Goal: Check status: Check status

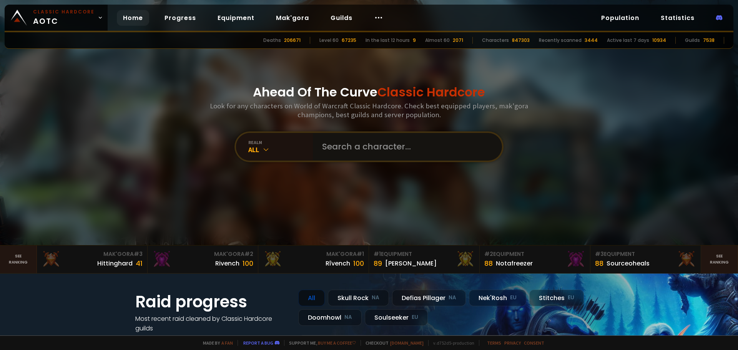
click at [321, 147] on input "text" at bounding box center [405, 147] width 175 height 28
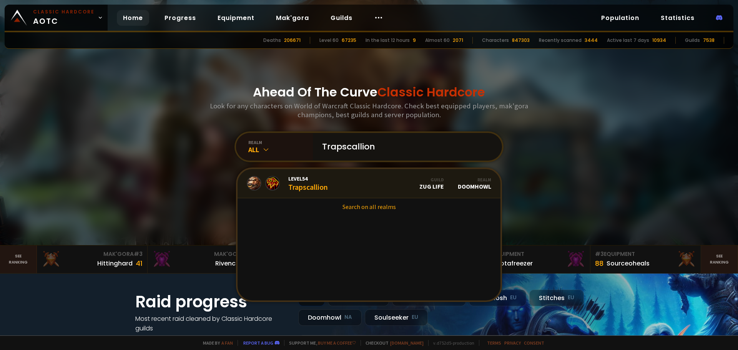
type input "Trapscallion"
click at [365, 187] on link "Level 54 Trapscallion Guild Zug Life Realm Doomhowl" at bounding box center [369, 183] width 263 height 29
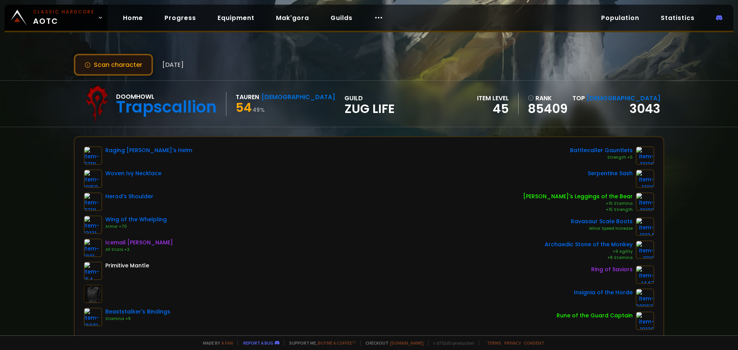
click at [126, 66] on button "Scan character" at bounding box center [113, 65] width 79 height 22
click at [114, 60] on button "Scan character" at bounding box center [113, 65] width 79 height 22
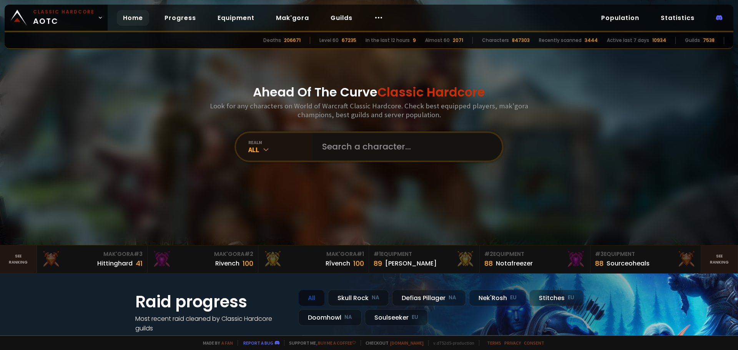
click at [421, 143] on input "text" at bounding box center [405, 147] width 175 height 28
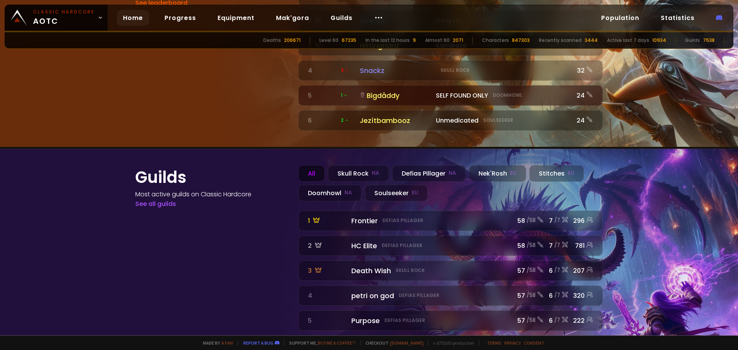
scroll to position [853, 0]
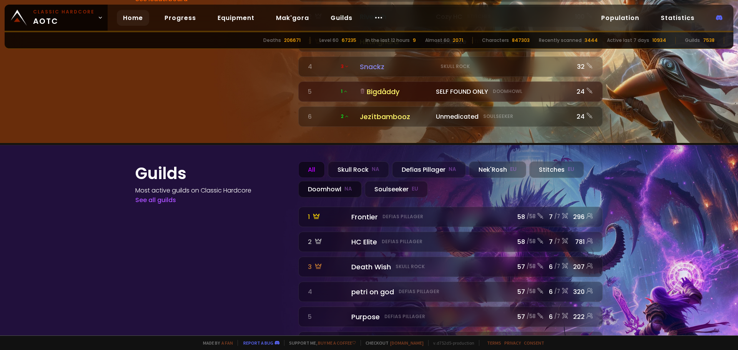
click at [332, 181] on div "Doomhowl NA" at bounding box center [329, 189] width 63 height 17
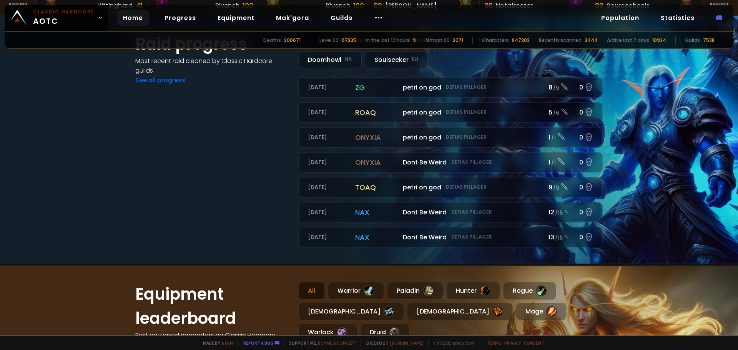
scroll to position [83, 0]
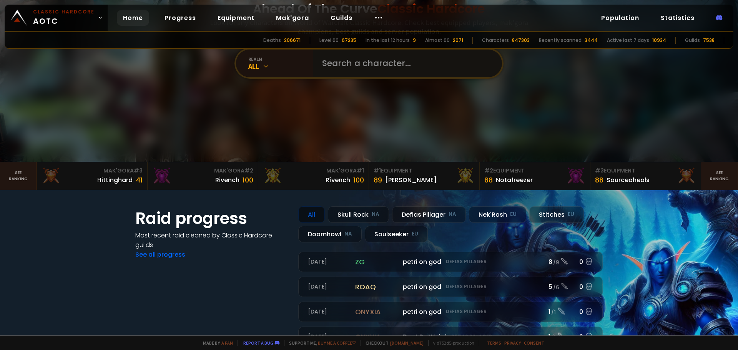
click at [387, 63] on input "text" at bounding box center [405, 64] width 175 height 28
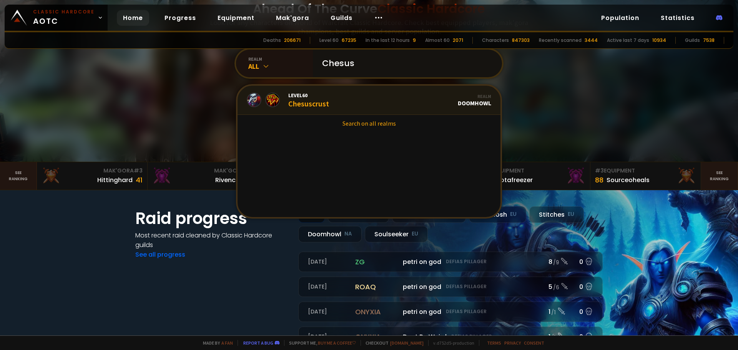
type input "Chesus"
click at [332, 95] on link "Level 60 Chesuscrust Realm Doomhowl" at bounding box center [369, 100] width 263 height 29
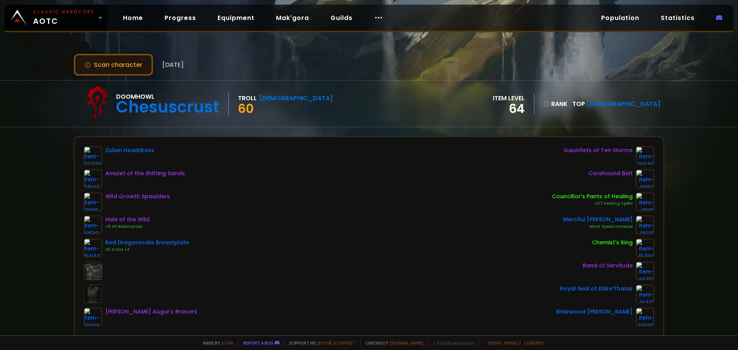
click at [125, 69] on button "Scan character" at bounding box center [113, 65] width 79 height 22
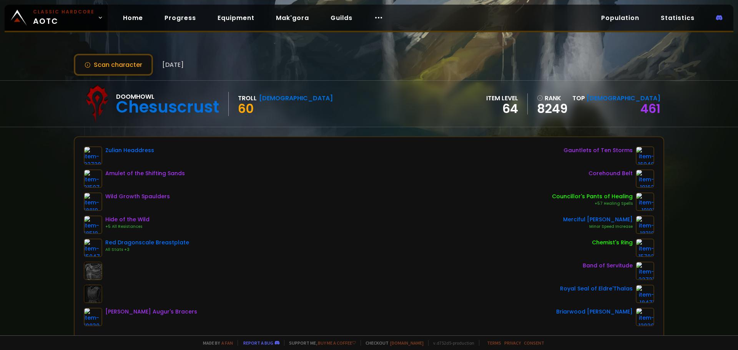
click at [424, 103] on div "Doomhowl Chesuscrust Troll Shaman 60 item level 64 rank 8249 Top Shaman 461" at bounding box center [369, 104] width 591 height 46
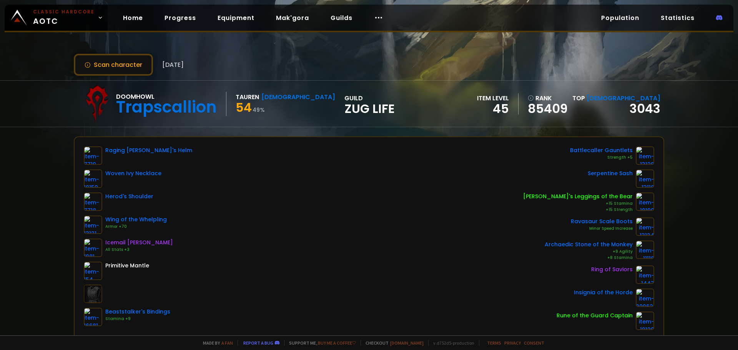
click at [114, 60] on button "Scan character" at bounding box center [113, 65] width 79 height 22
click at [300, 54] on div "Scan character [DATE]" at bounding box center [369, 65] width 591 height 22
click at [103, 60] on button "Scan character" at bounding box center [113, 65] width 79 height 22
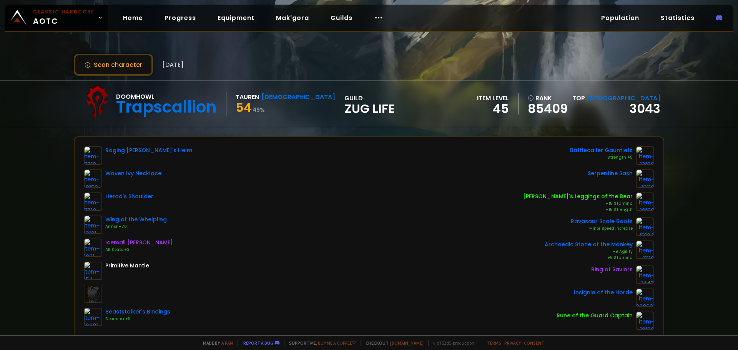
click at [103, 60] on button "Scan character" at bounding box center [113, 65] width 79 height 22
click at [117, 64] on button "Scan character" at bounding box center [113, 65] width 79 height 22
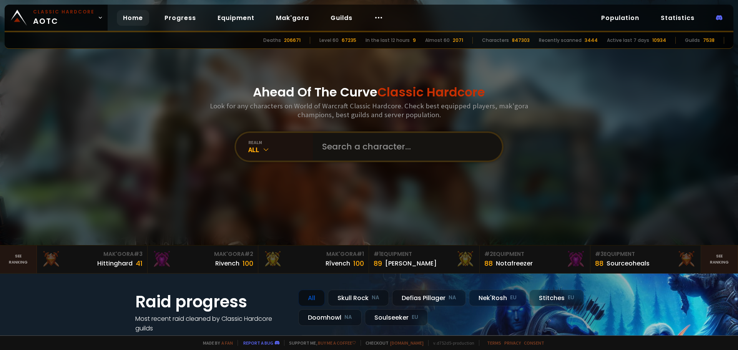
click at [347, 143] on input "text" at bounding box center [405, 147] width 175 height 28
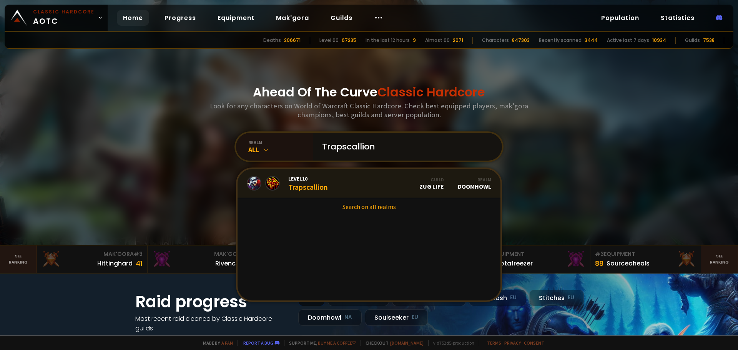
type input "Trapscallion"
click at [345, 190] on link "Level 10 Trapscallion Guild Zug Life Realm Doomhowl" at bounding box center [369, 183] width 263 height 29
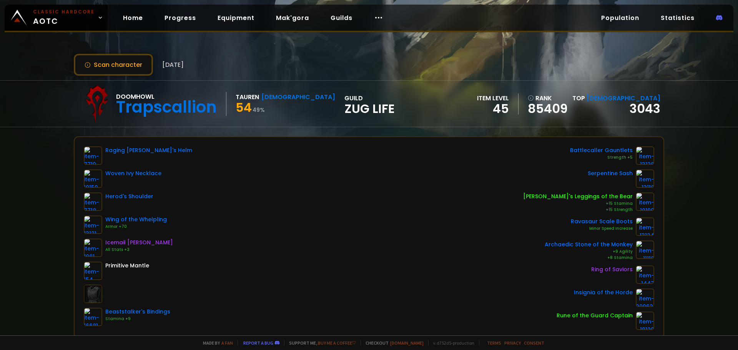
click at [443, 107] on div "Doomhowl Trapscallion Tauren Shaman 54 49 % guild Zug Life item level 45 rank 8…" at bounding box center [369, 104] width 591 height 46
click at [92, 64] on button "Scan character" at bounding box center [113, 65] width 79 height 22
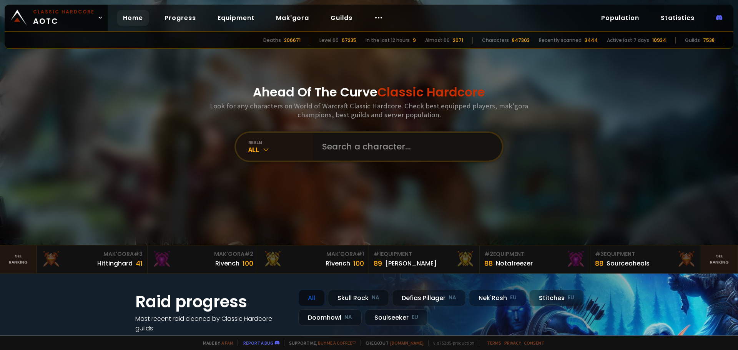
click at [403, 146] on input "text" at bounding box center [405, 147] width 175 height 28
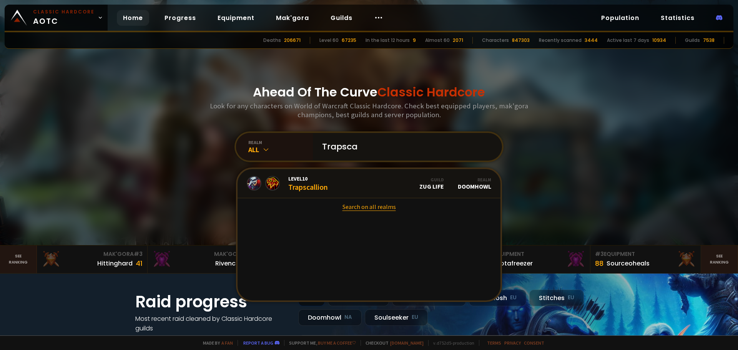
type input "Trapsca"
click at [358, 206] on link "Search on all realms" at bounding box center [369, 206] width 263 height 17
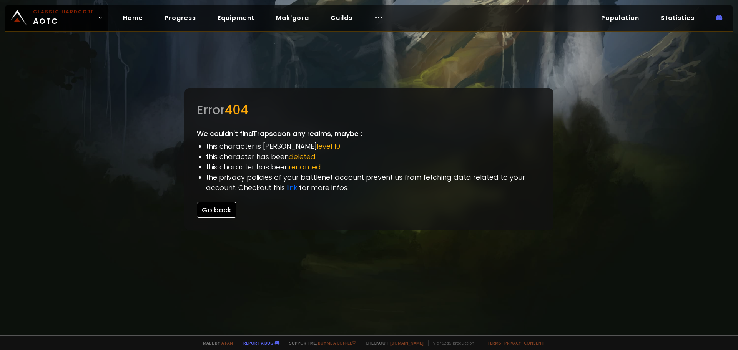
click at [214, 210] on button "Go back" at bounding box center [217, 210] width 40 height 16
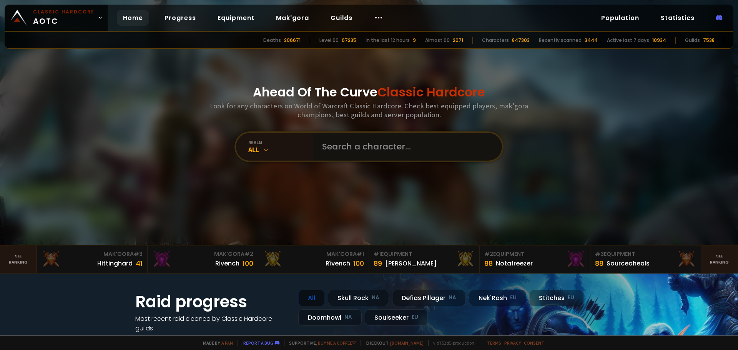
click at [389, 147] on input "text" at bounding box center [405, 147] width 175 height 28
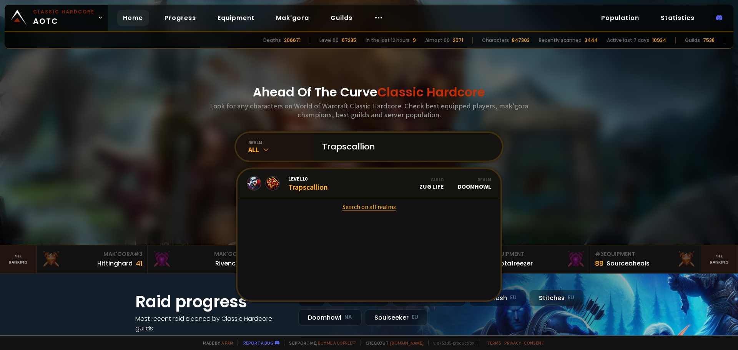
type input "Trapscallion"
click at [362, 210] on link "Search on all realms" at bounding box center [369, 206] width 263 height 17
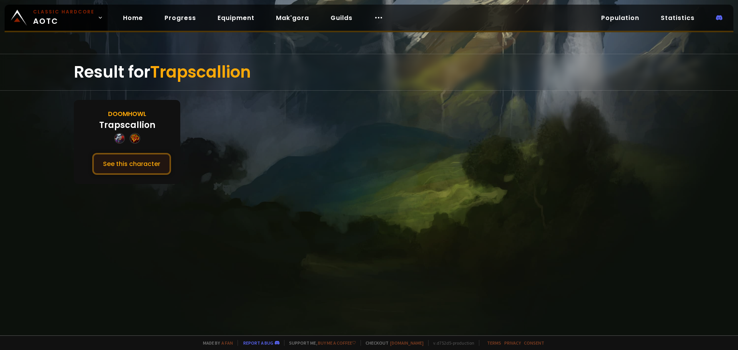
click at [115, 163] on button "See this character" at bounding box center [131, 164] width 79 height 22
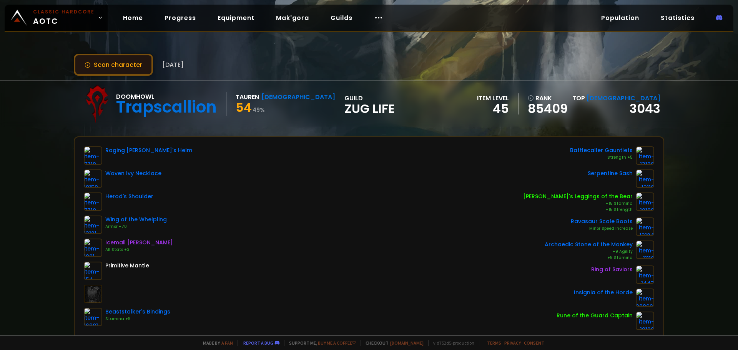
click at [131, 57] on button "Scan character" at bounding box center [113, 65] width 79 height 22
click at [117, 65] on button "Scan character" at bounding box center [113, 65] width 79 height 22
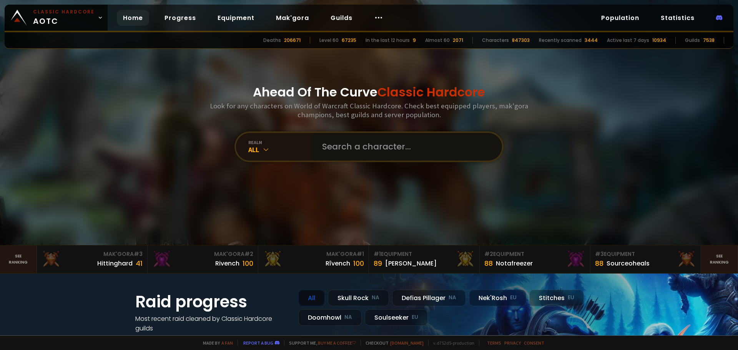
click at [430, 159] on input "text" at bounding box center [405, 147] width 175 height 28
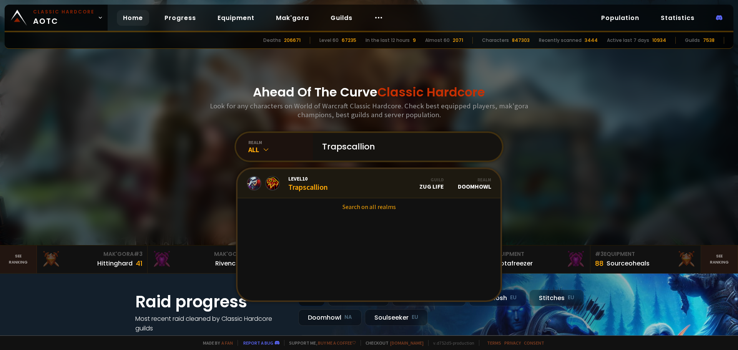
type input "Trapscallion"
click at [341, 178] on link "Level 10 Trapscallion Guild Zug Life Realm Doomhowl" at bounding box center [369, 183] width 263 height 29
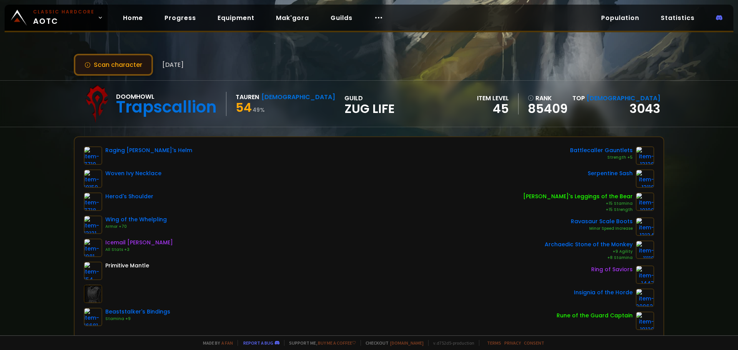
click at [110, 61] on button "Scan character" at bounding box center [113, 65] width 79 height 22
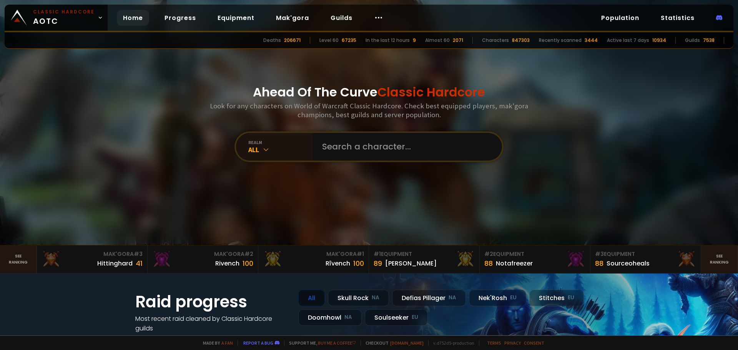
click at [346, 163] on div "Ahead Of The Curve Classic Hardcore Look for any characters on World of Warcraf…" at bounding box center [369, 122] width 463 height 245
click at [349, 146] on input "text" at bounding box center [405, 147] width 175 height 28
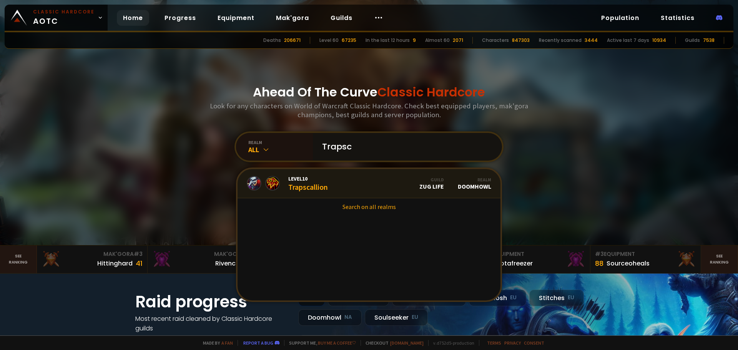
type input "Trapsc"
click at [290, 176] on span "Level 10" at bounding box center [308, 178] width 40 height 7
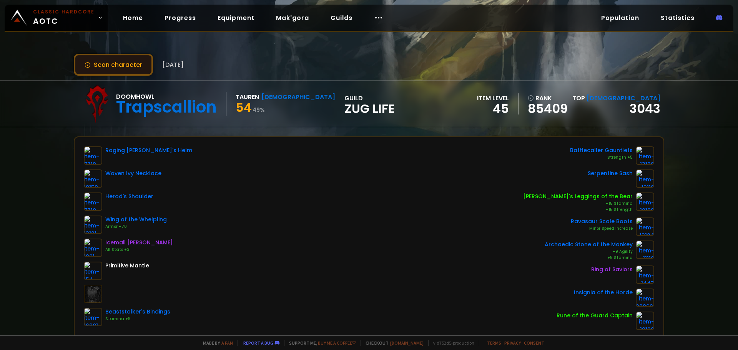
click at [118, 63] on button "Scan character" at bounding box center [113, 65] width 79 height 22
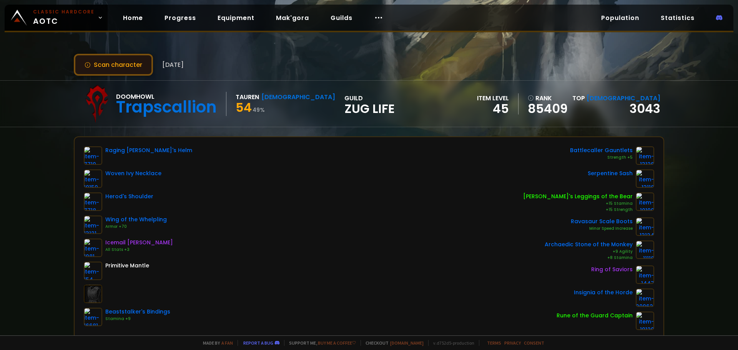
click at [118, 63] on button "Scan character" at bounding box center [113, 65] width 79 height 22
click at [103, 68] on button "Scan character" at bounding box center [113, 65] width 79 height 22
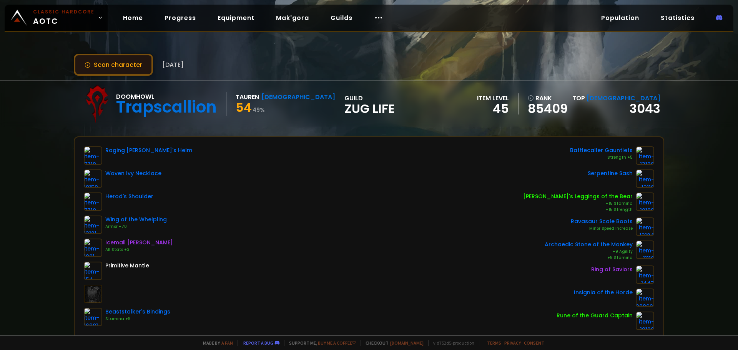
click at [103, 68] on button "Scan character" at bounding box center [113, 65] width 79 height 22
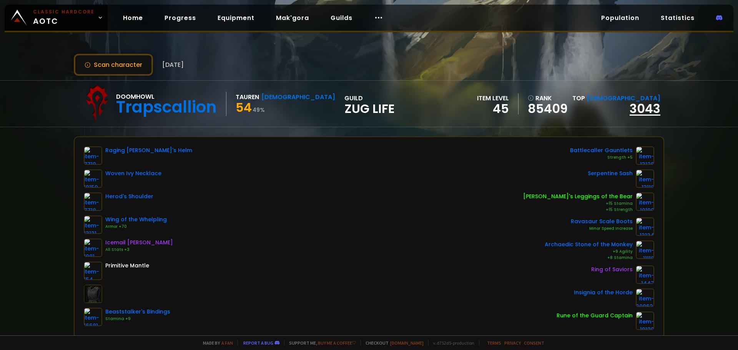
click at [640, 104] on link "3043" at bounding box center [645, 108] width 31 height 17
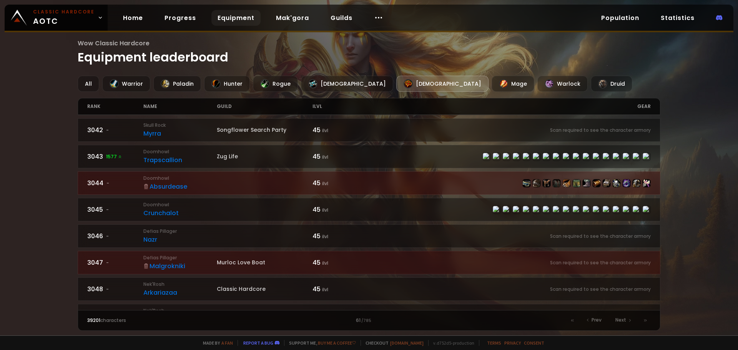
scroll to position [1079, 0]
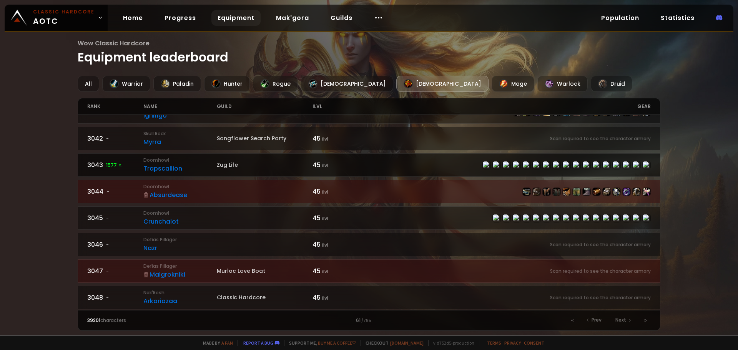
click at [199, 166] on div "Trapscallion" at bounding box center [179, 169] width 73 height 10
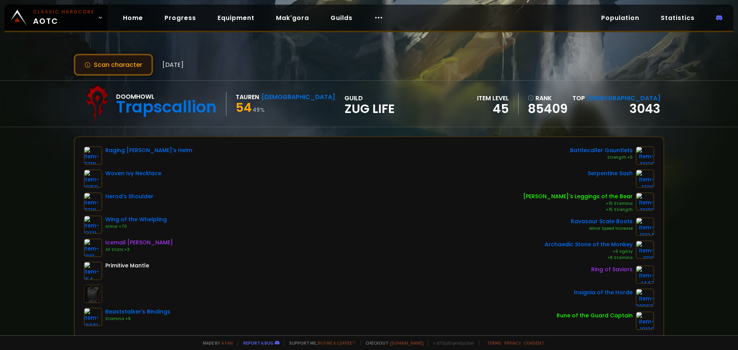
click at [110, 63] on button "Scan character" at bounding box center [113, 65] width 79 height 22
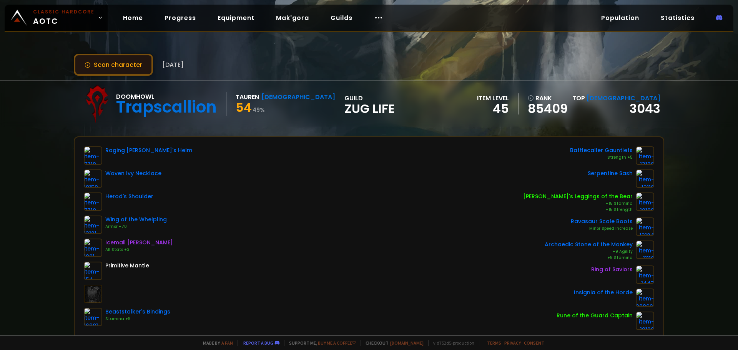
click at [110, 63] on button "Scan character" at bounding box center [113, 65] width 79 height 22
